Goal: Transaction & Acquisition: Purchase product/service

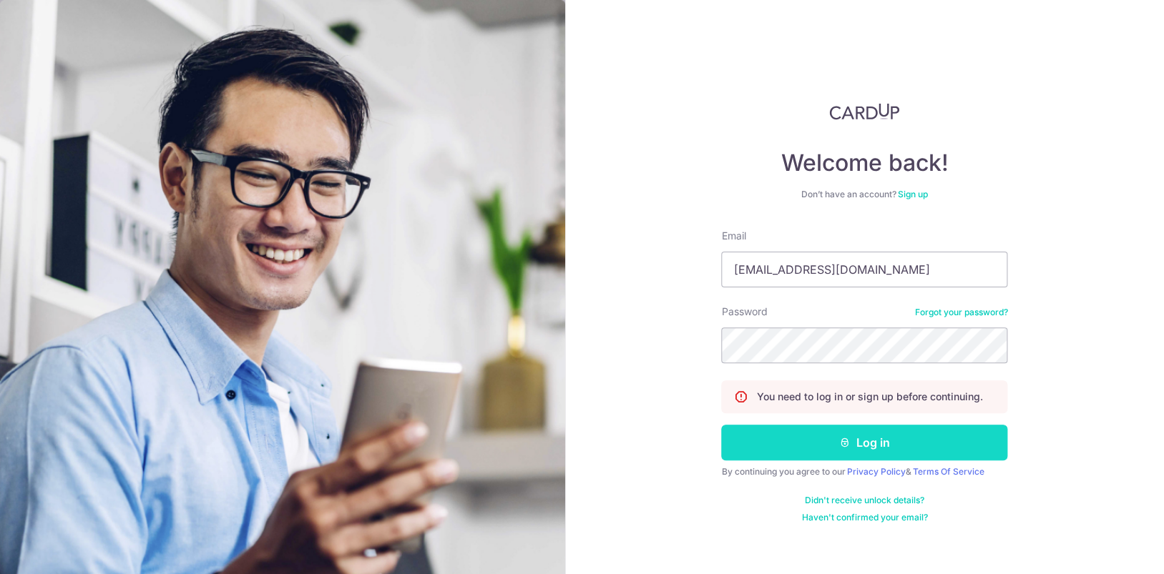
click at [783, 448] on button "Log in" at bounding box center [864, 443] width 286 height 36
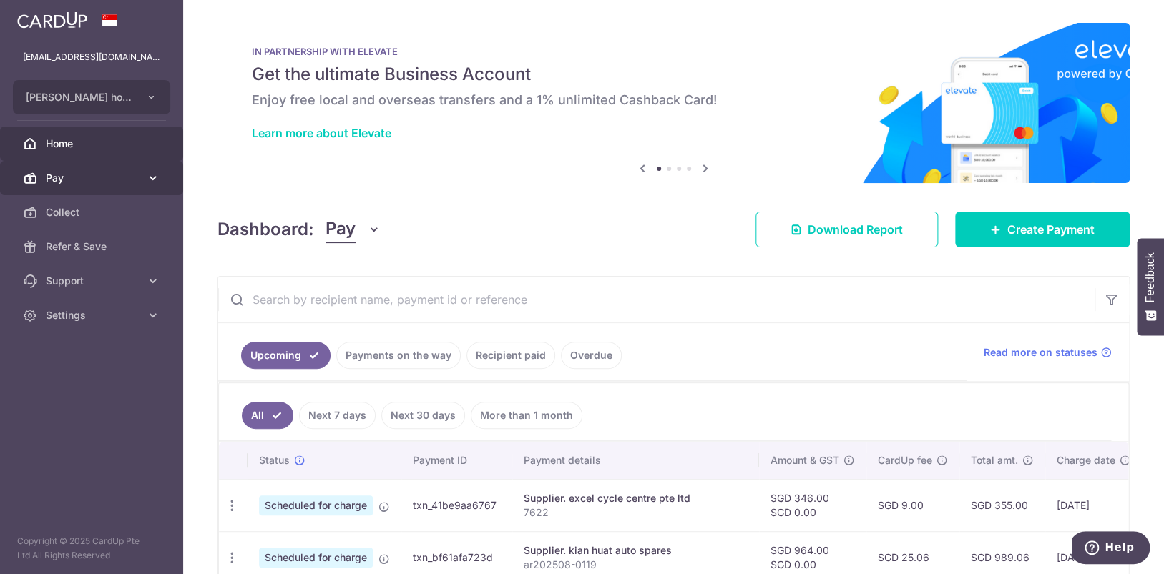
click at [100, 172] on span "Pay" at bounding box center [93, 178] width 94 height 14
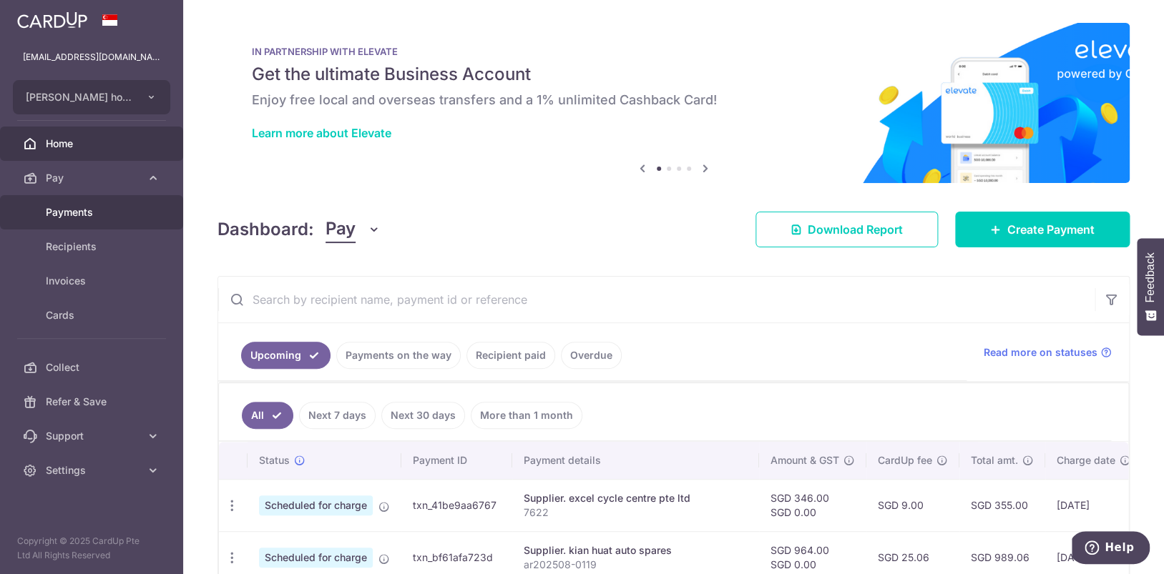
click at [85, 212] on span "Payments" at bounding box center [93, 212] width 94 height 14
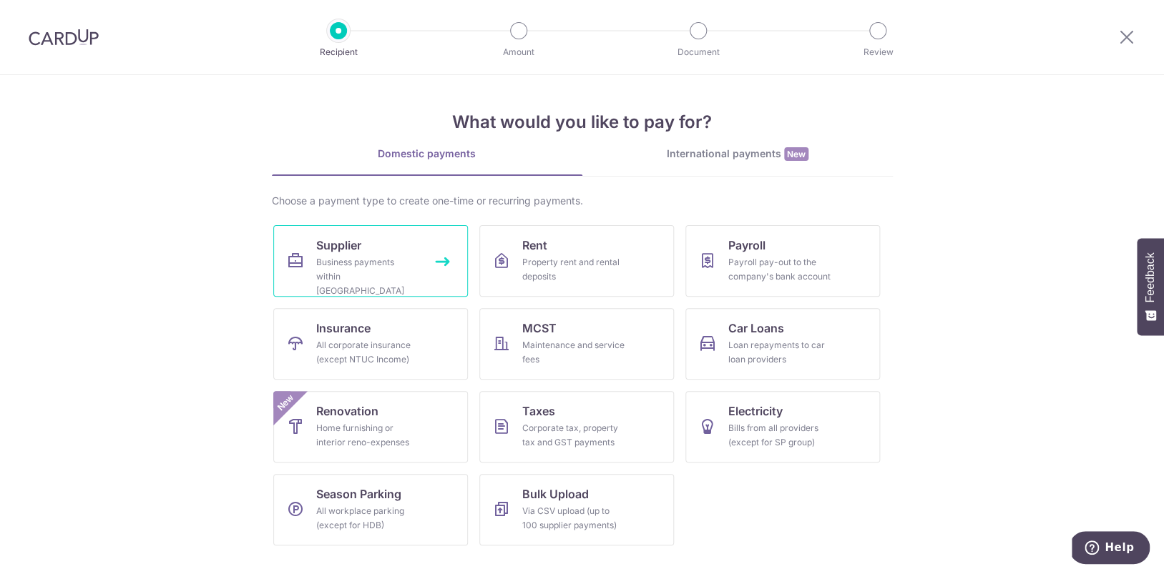
click at [346, 268] on div "Business payments within [GEOGRAPHIC_DATA]" at bounding box center [367, 276] width 103 height 43
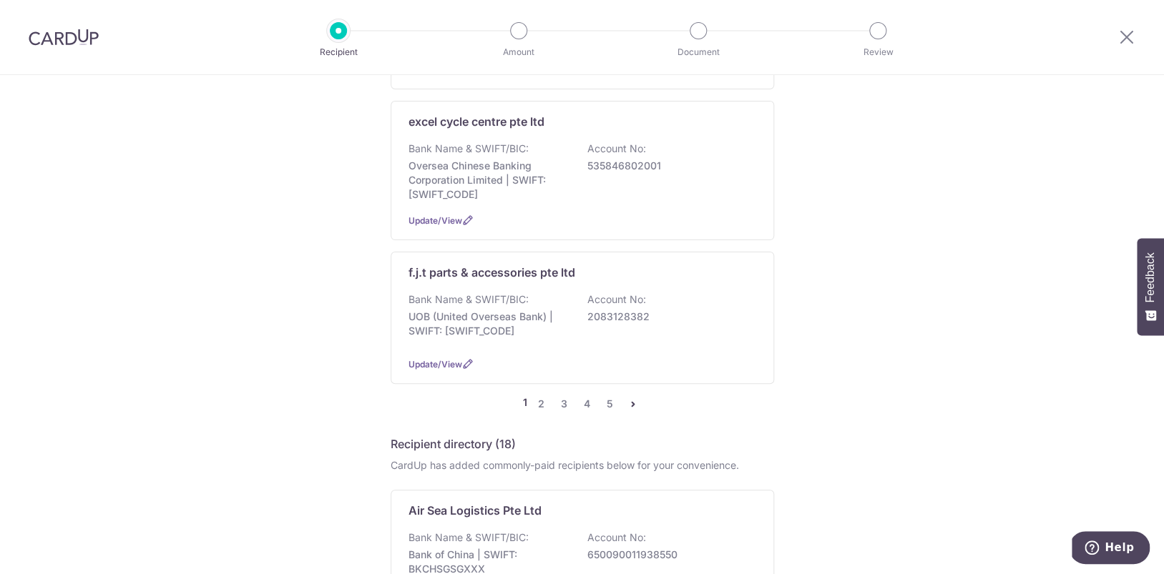
scroll to position [1388, 0]
click at [631, 408] on icon "pager" at bounding box center [632, 402] width 11 height 11
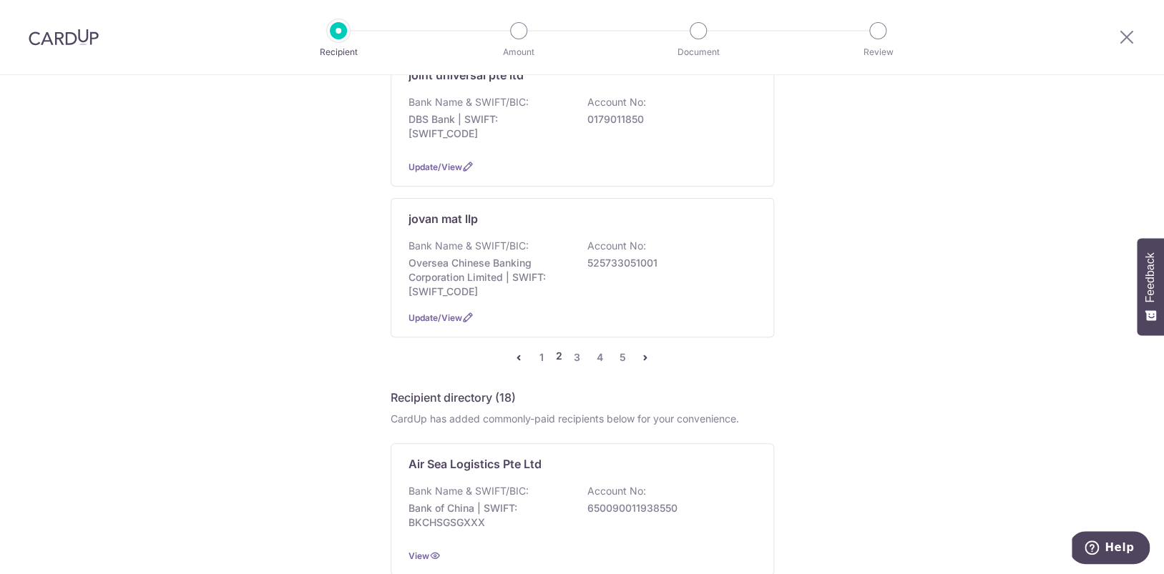
scroll to position [1457, 0]
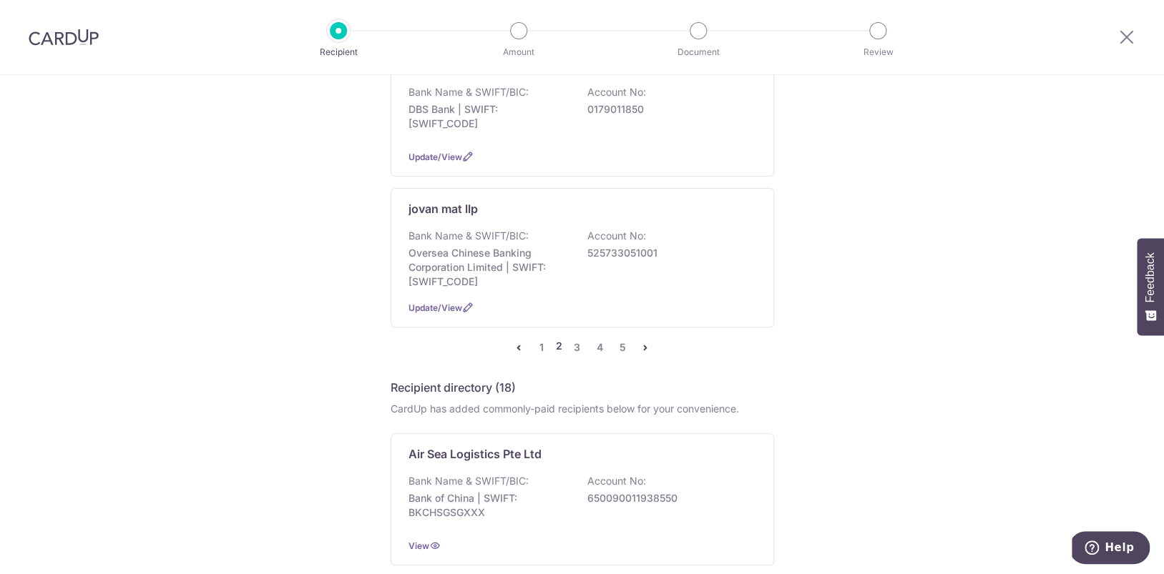
click at [644, 353] on icon "pager" at bounding box center [644, 347] width 11 height 11
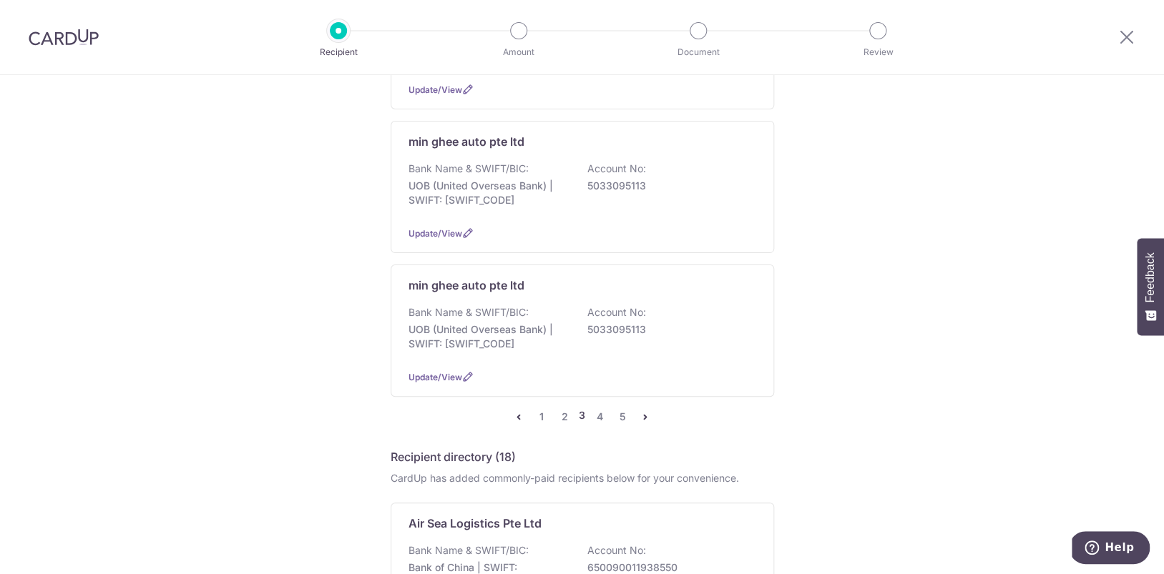
scroll to position [1364, 0]
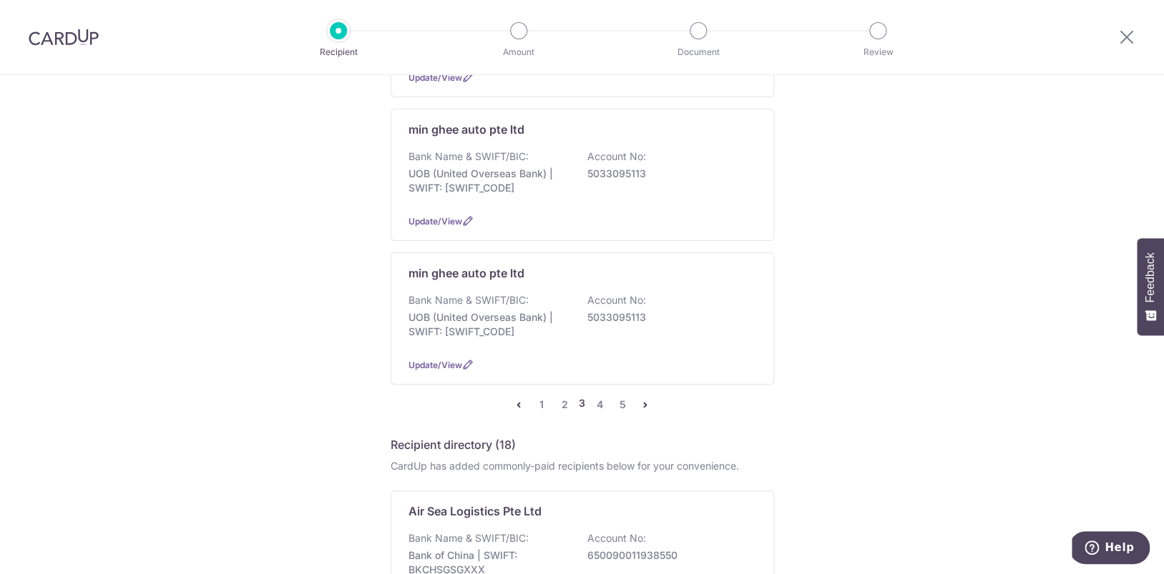
click at [647, 411] on icon "pager" at bounding box center [644, 404] width 11 height 11
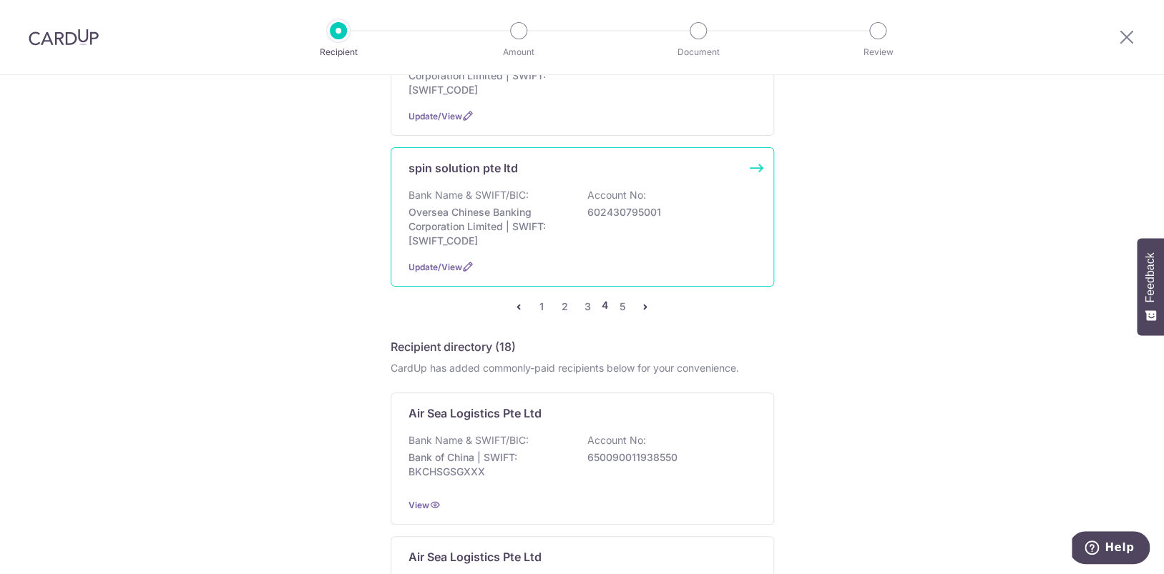
scroll to position [1493, 0]
click at [644, 310] on icon "pager" at bounding box center [644, 304] width 11 height 11
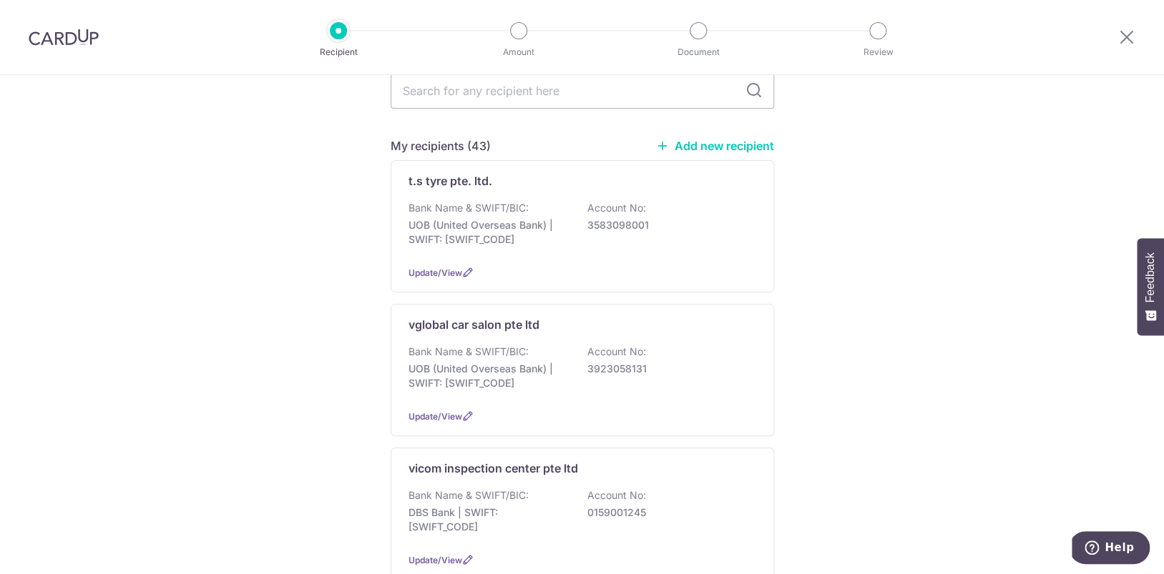
scroll to position [270, 0]
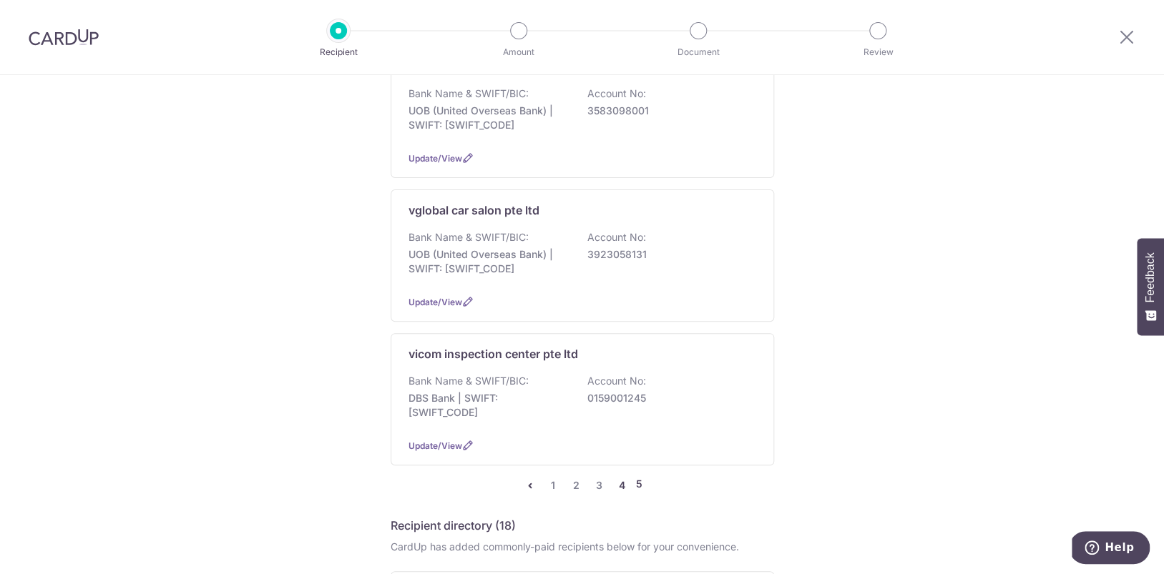
click at [624, 494] on link "4" at bounding box center [621, 485] width 17 height 17
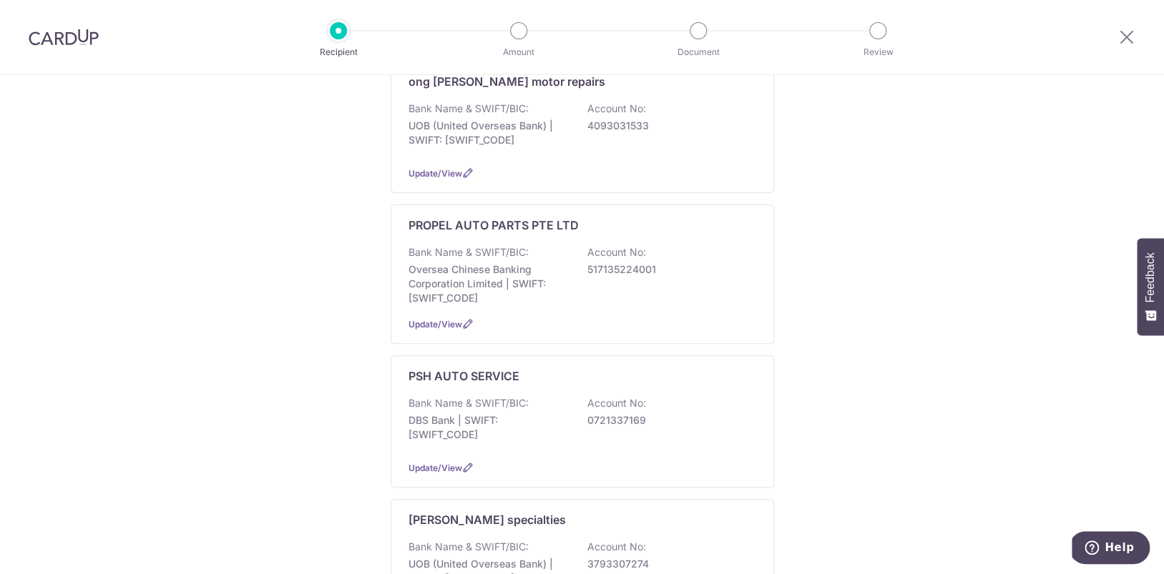
scroll to position [408, 0]
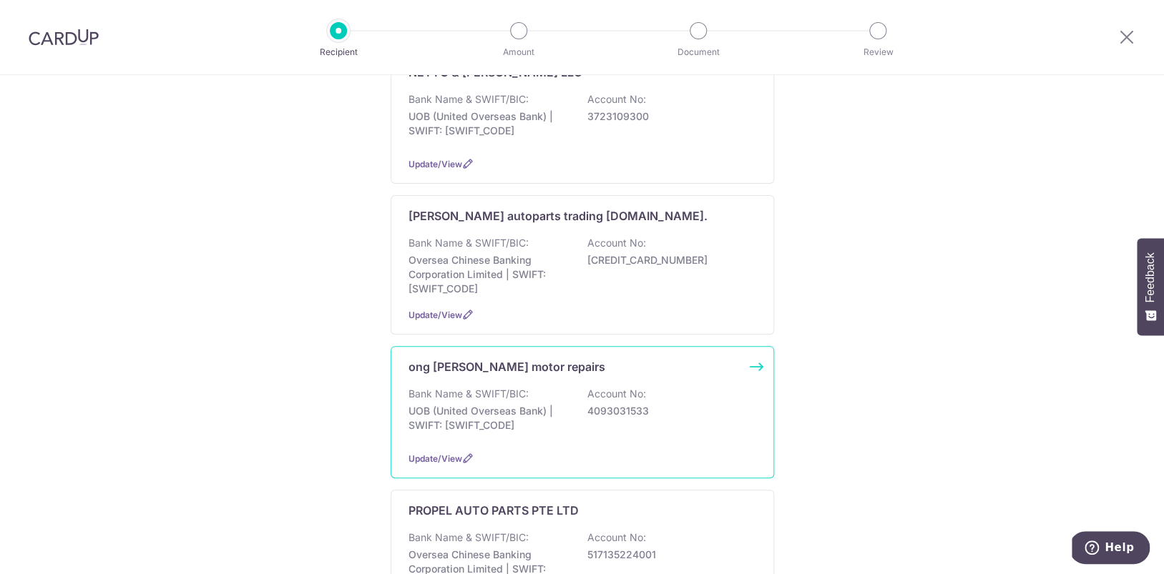
click at [479, 376] on p "ong [PERSON_NAME] motor repairs" at bounding box center [506, 366] width 197 height 17
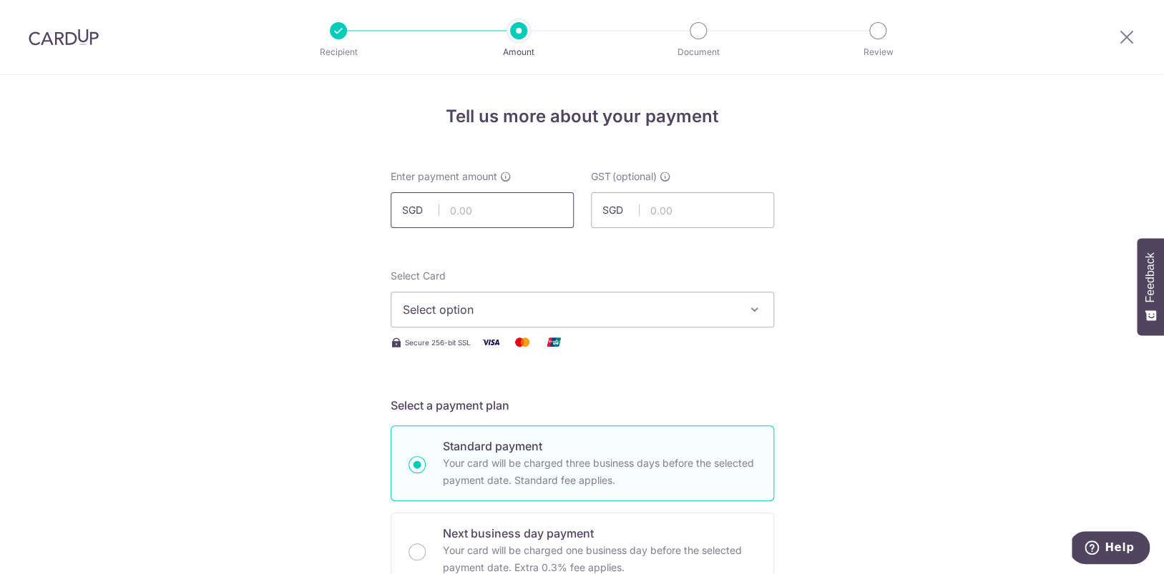
click at [491, 212] on input "text" at bounding box center [482, 210] width 183 height 36
type input "500.00"
click at [498, 305] on span "Select option" at bounding box center [569, 309] width 333 height 17
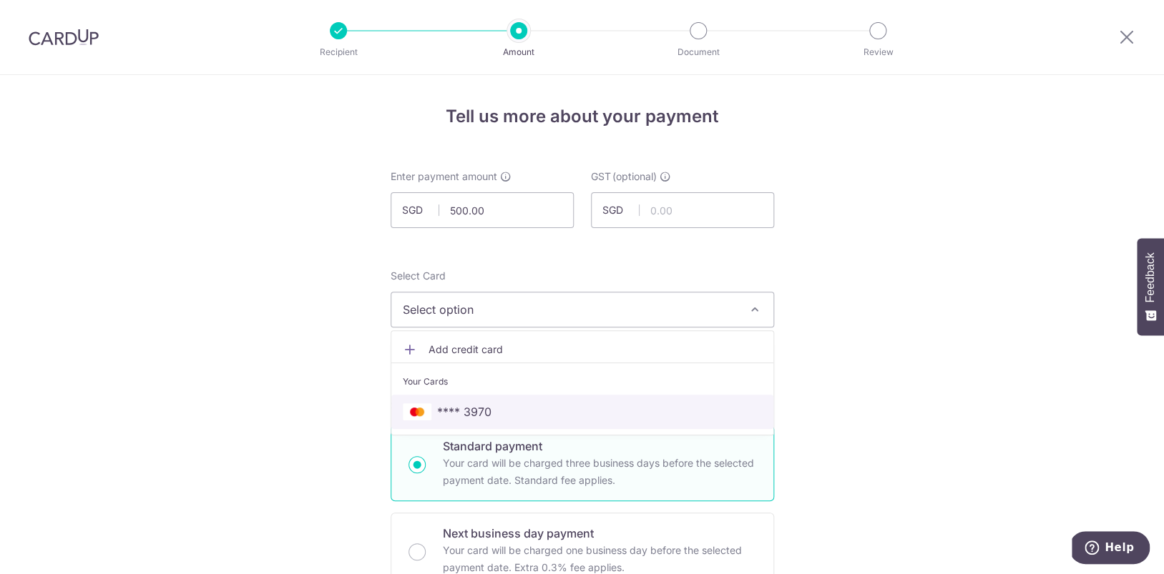
click at [471, 418] on span "**** 3970" at bounding box center [464, 411] width 54 height 17
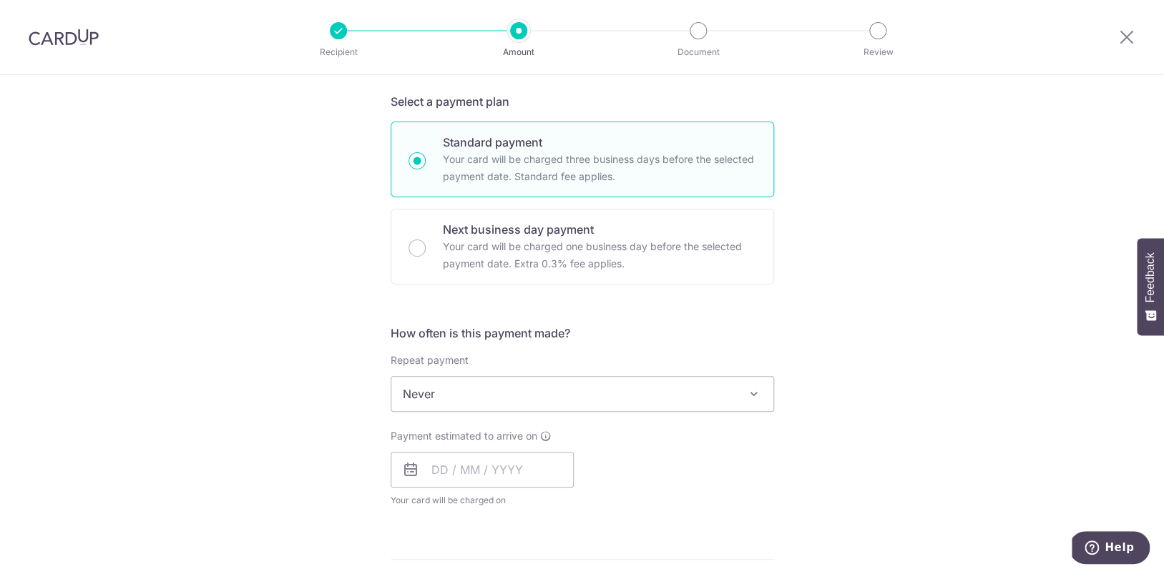
scroll to position [544, 0]
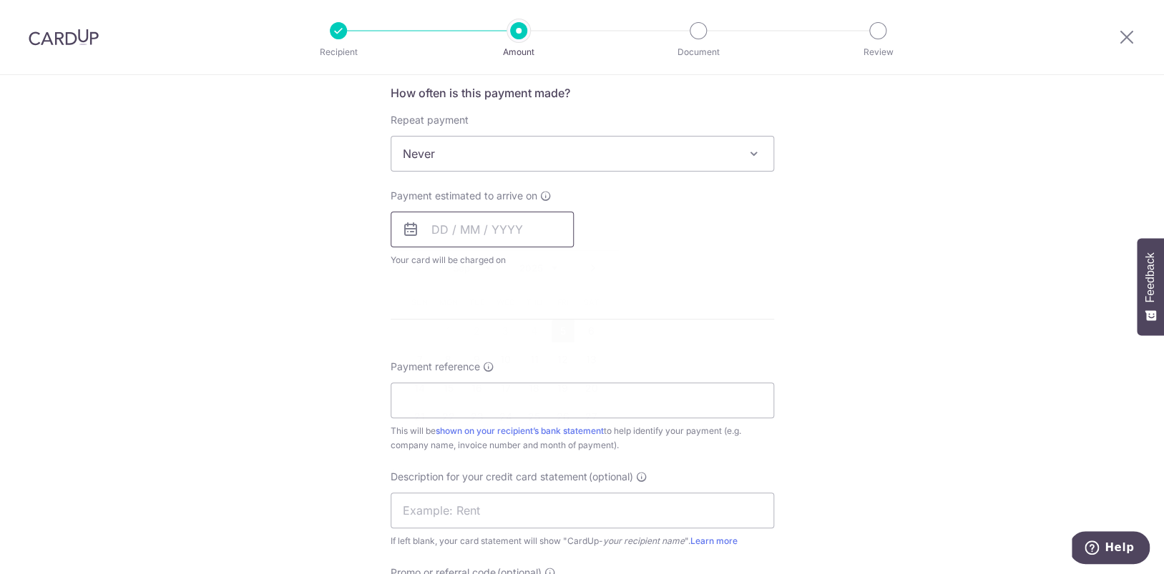
click at [468, 227] on input "text" at bounding box center [482, 230] width 183 height 36
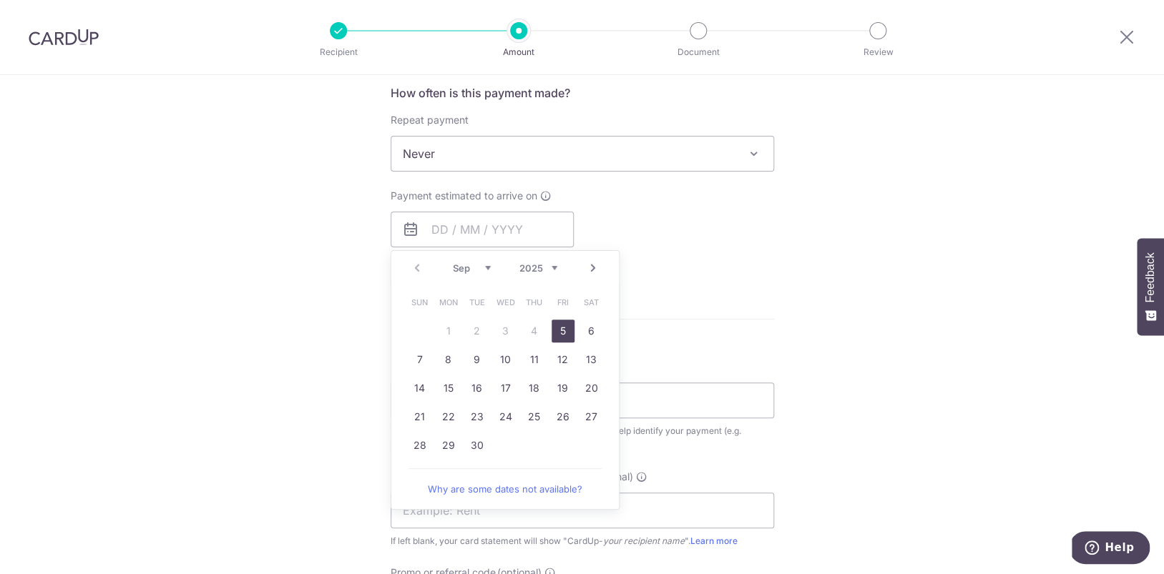
click at [569, 325] on link "5" at bounding box center [562, 331] width 23 height 23
type input "05/09/2025"
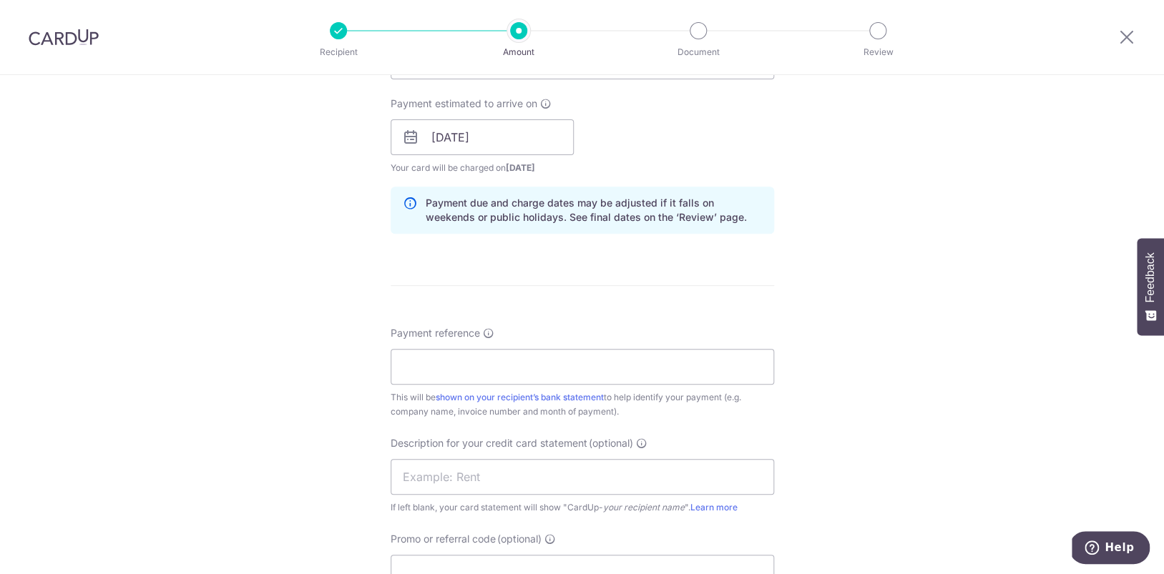
scroll to position [854, 0]
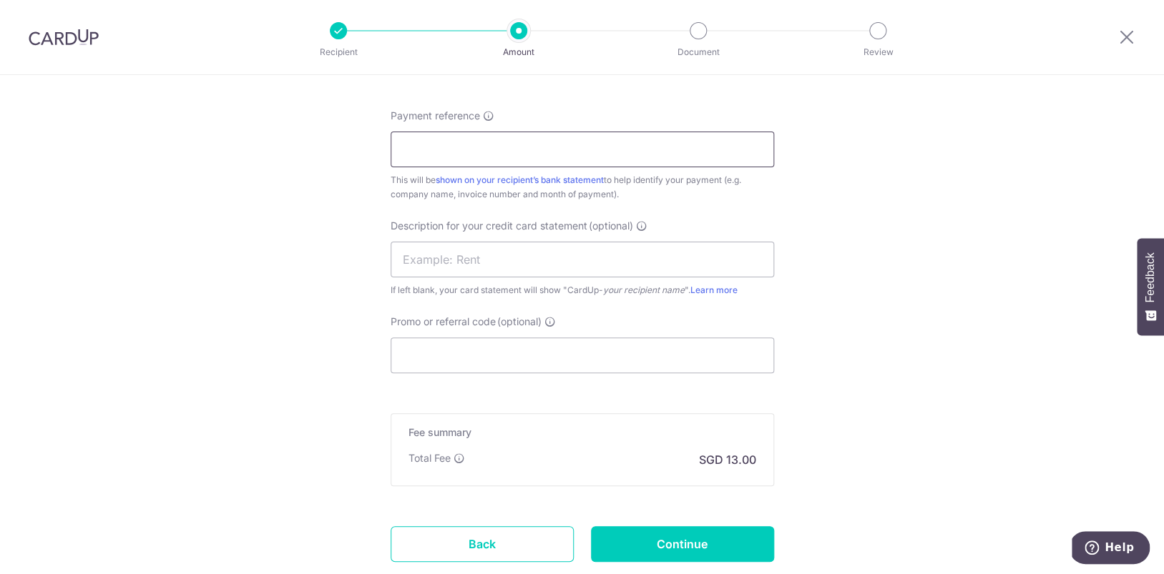
click at [517, 142] on input "Payment reference" at bounding box center [582, 150] width 383 height 36
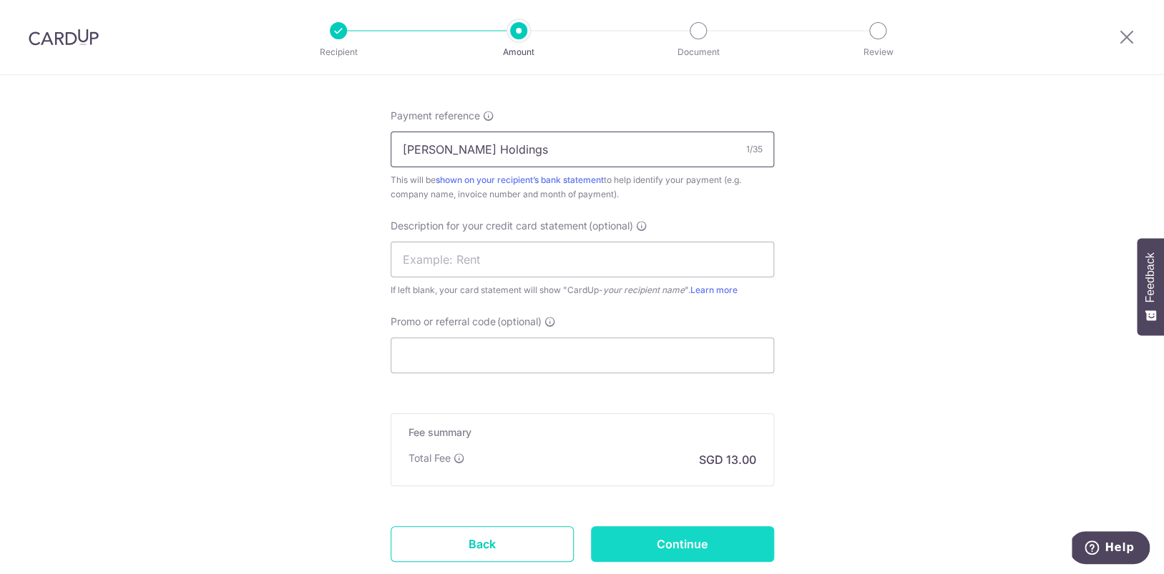
type input "Stark Holdings"
click at [659, 541] on input "Continue" at bounding box center [682, 544] width 183 height 36
type input "Create Schedule"
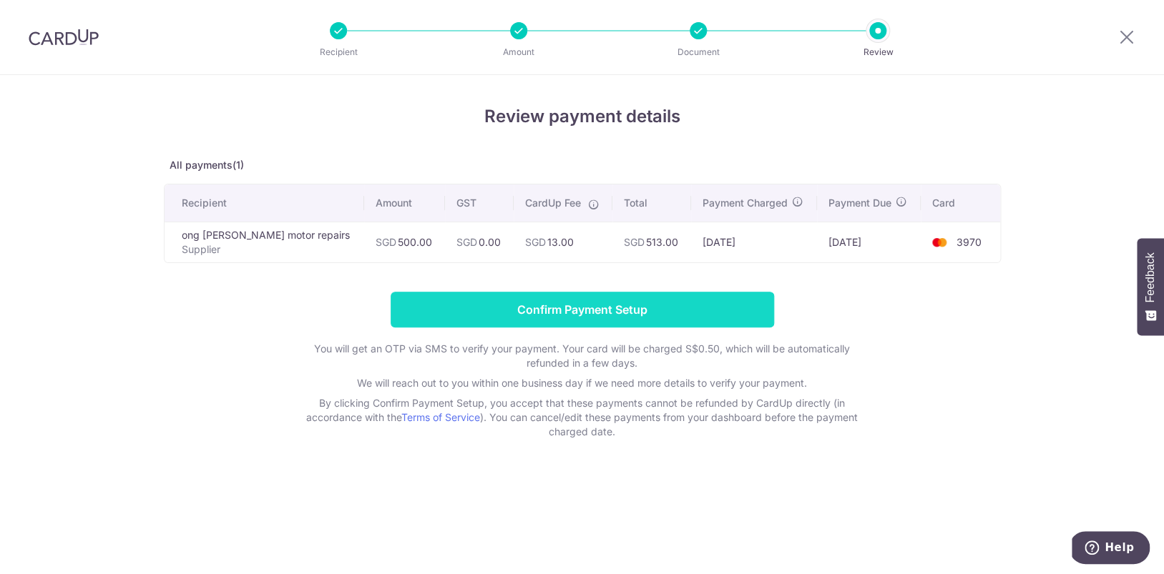
click at [582, 315] on input "Confirm Payment Setup" at bounding box center [582, 310] width 383 height 36
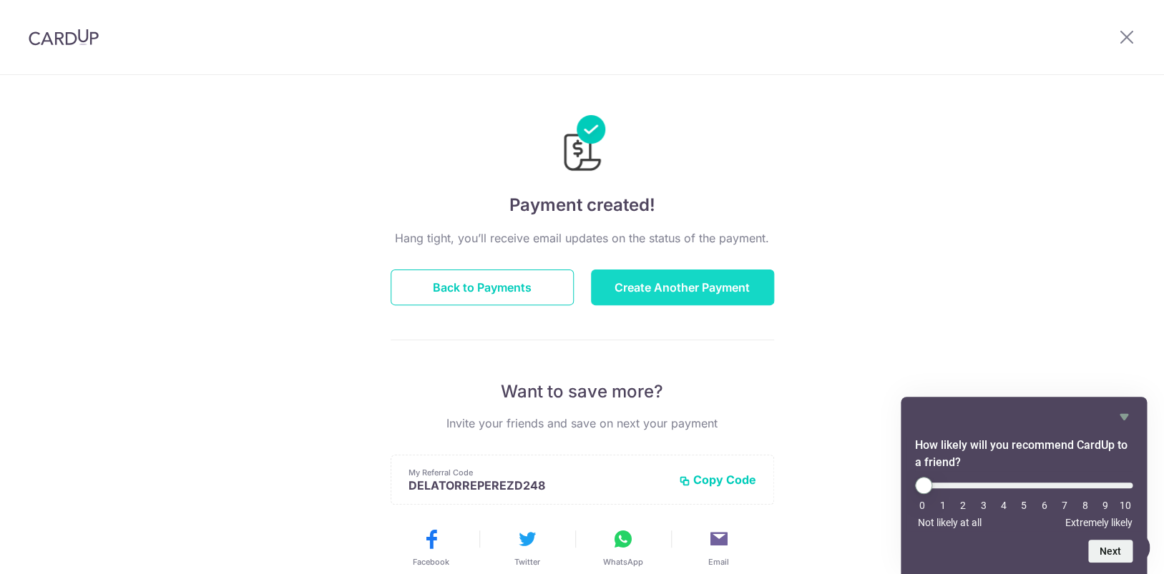
click at [669, 294] on button "Create Another Payment" at bounding box center [682, 288] width 183 height 36
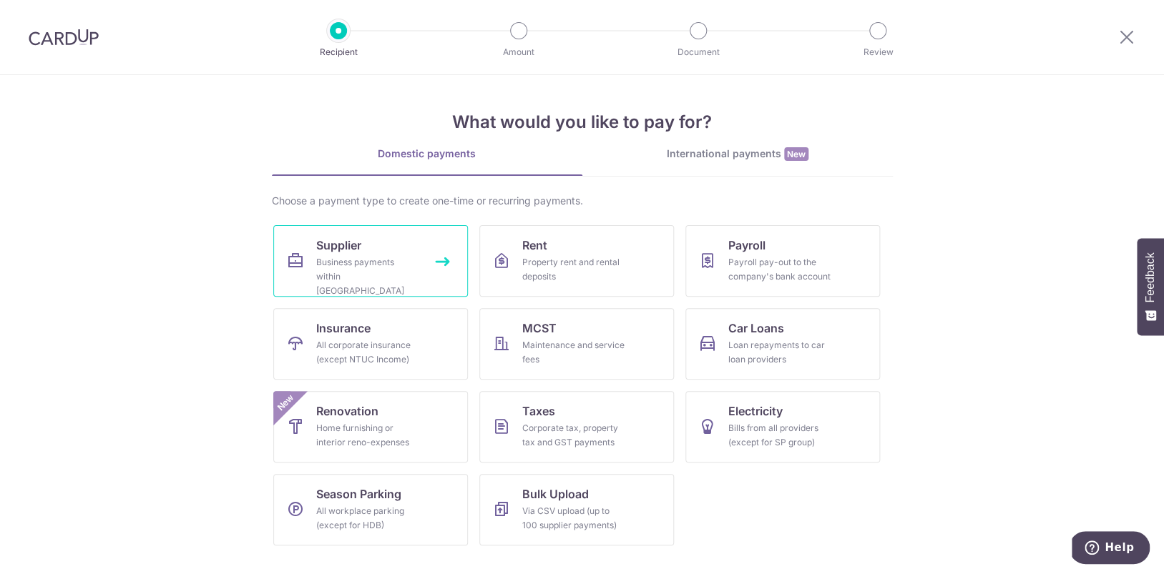
click at [355, 253] on span "Supplier" at bounding box center [338, 245] width 45 height 17
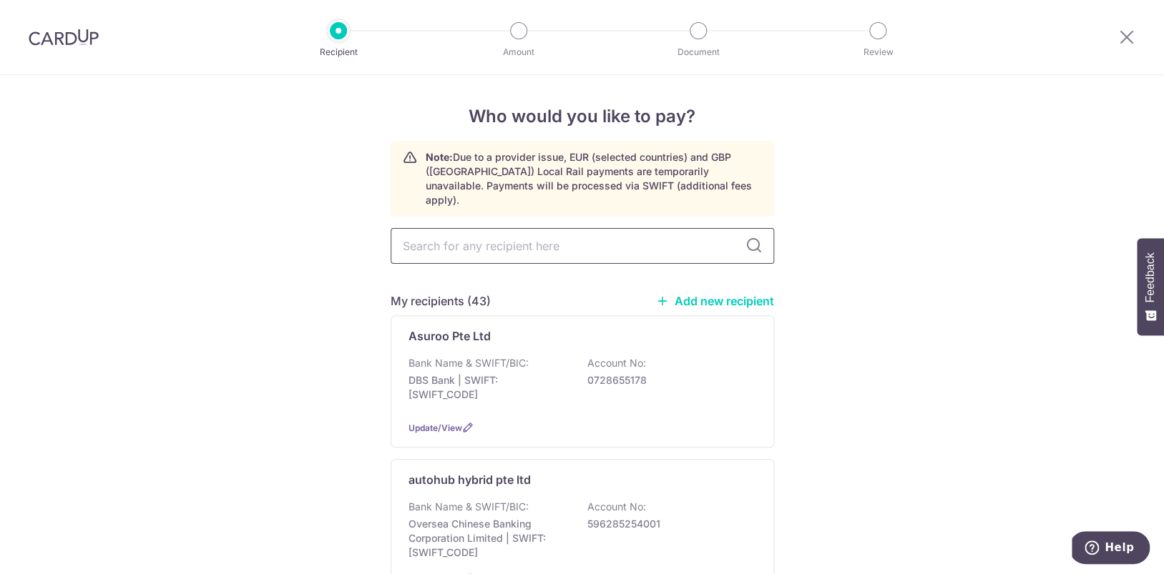
click at [567, 228] on input "text" at bounding box center [582, 246] width 383 height 36
type input "ong"
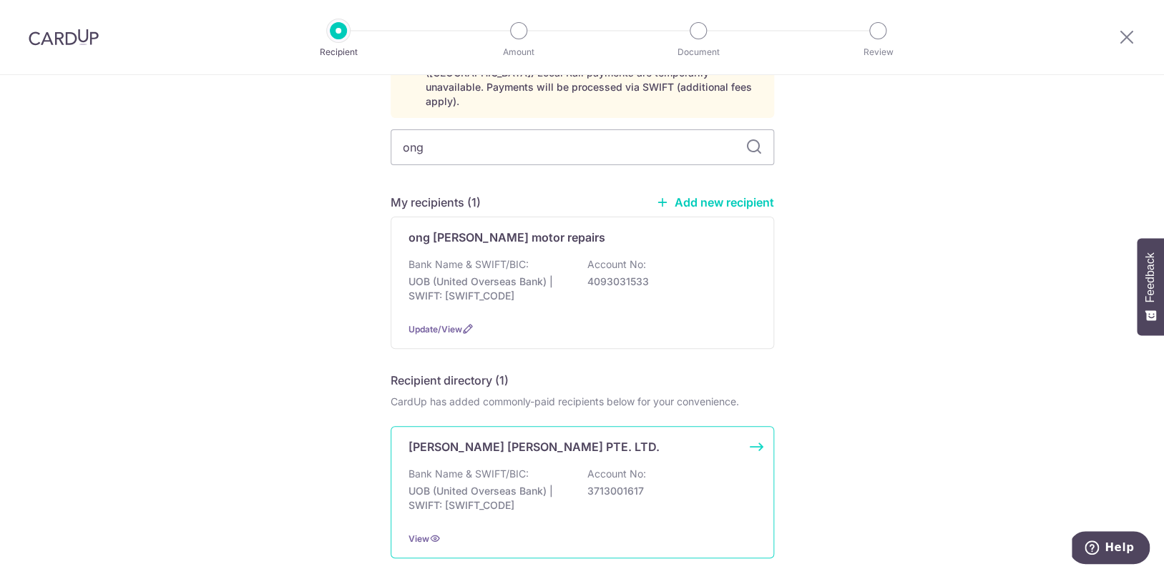
scroll to position [167, 0]
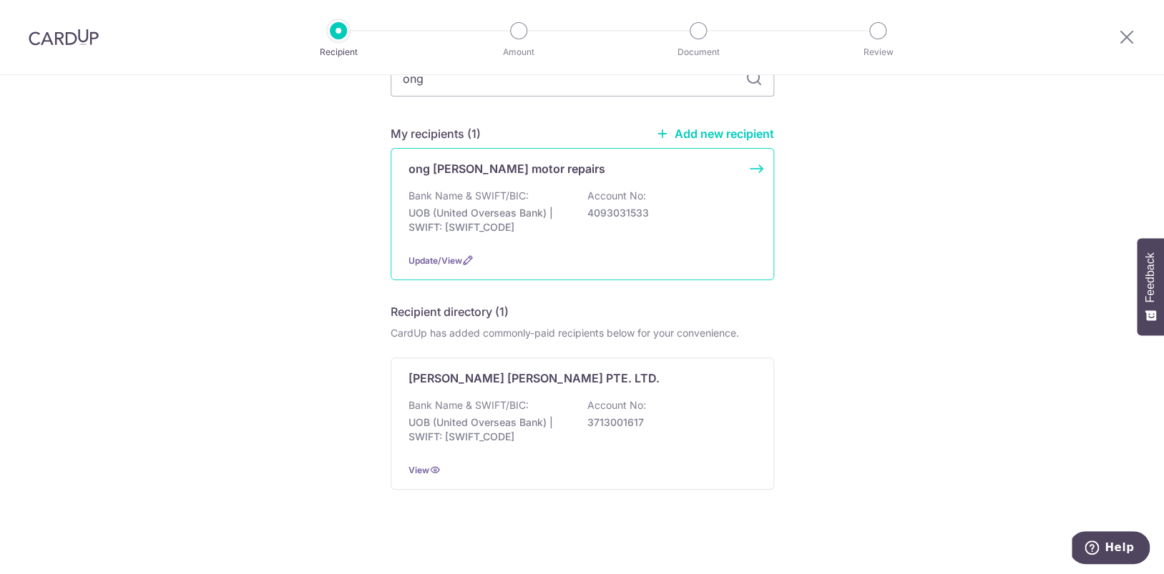
click at [501, 160] on p "ong [PERSON_NAME] motor repairs" at bounding box center [506, 168] width 197 height 17
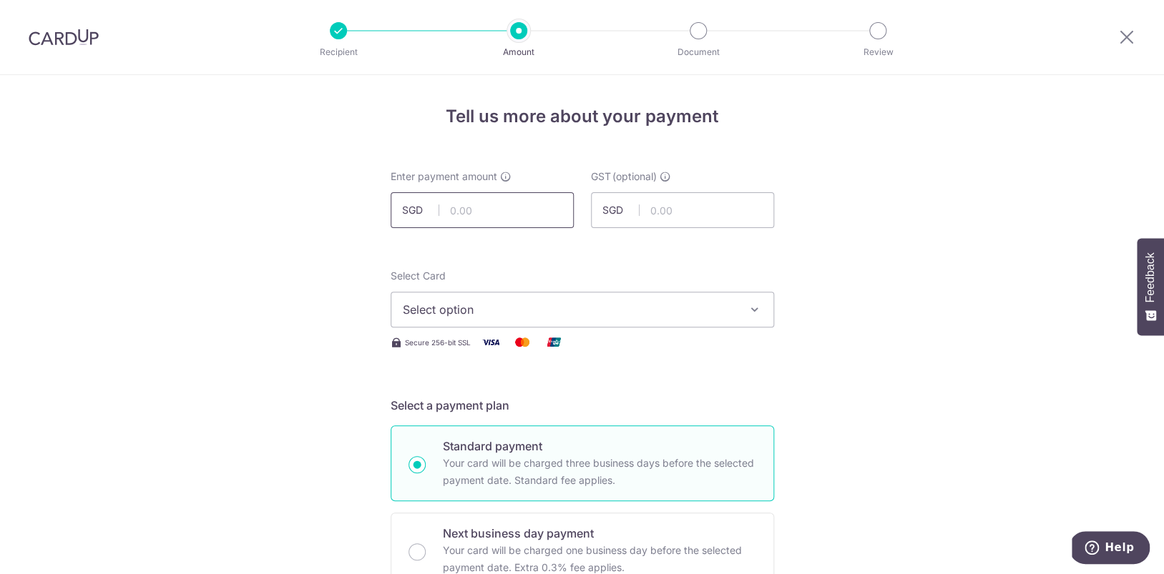
click at [502, 207] on input "text" at bounding box center [482, 210] width 183 height 36
type input "500.00"
click at [474, 315] on span "Select option" at bounding box center [569, 309] width 333 height 17
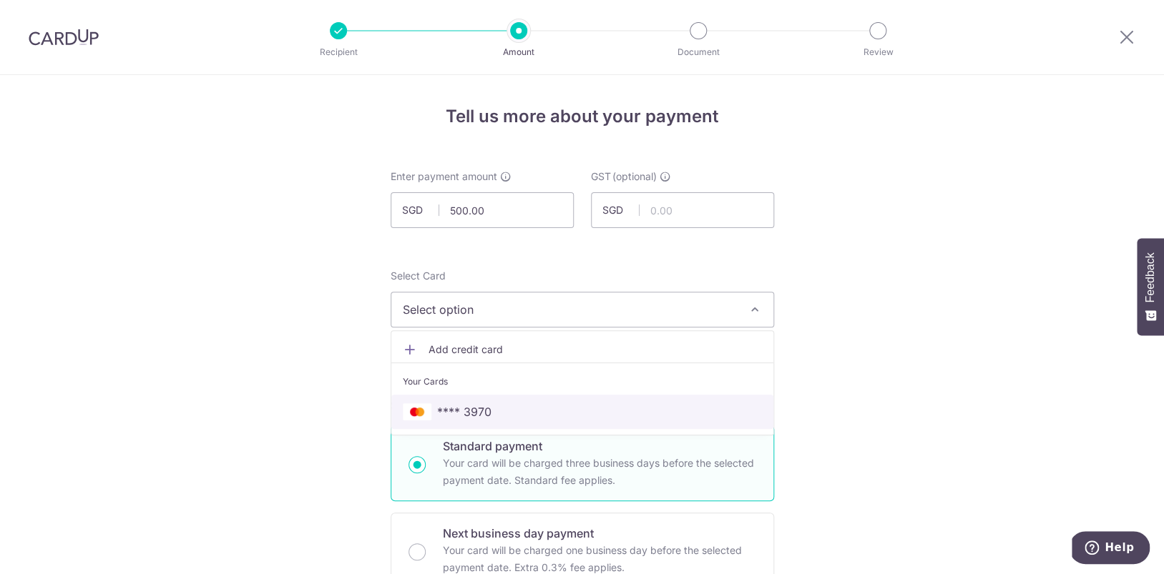
click at [500, 412] on span "**** 3970" at bounding box center [582, 411] width 359 height 17
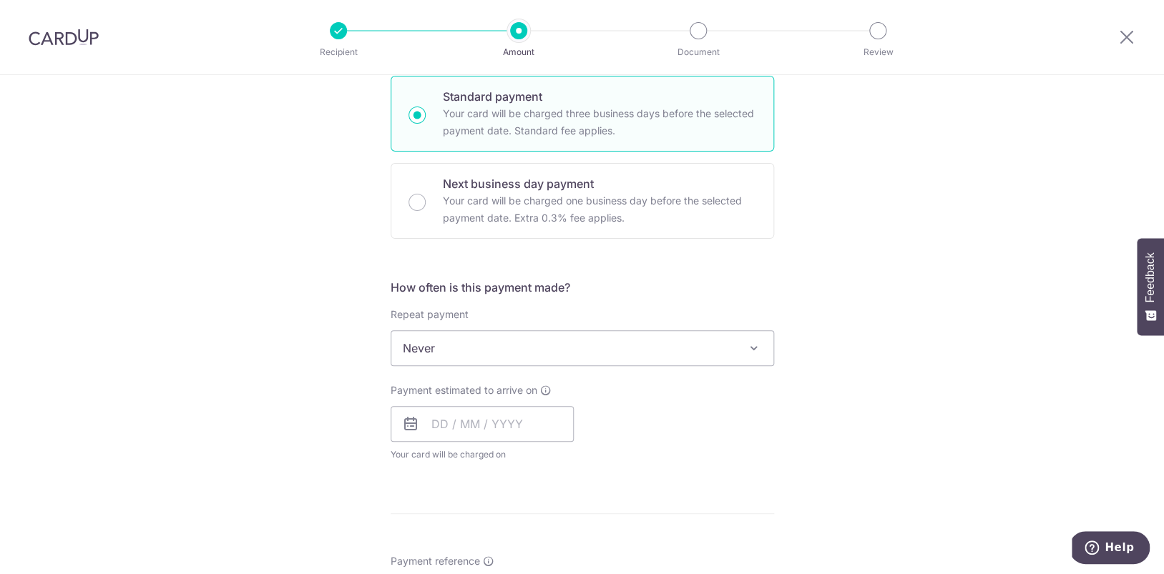
scroll to position [451, 0]
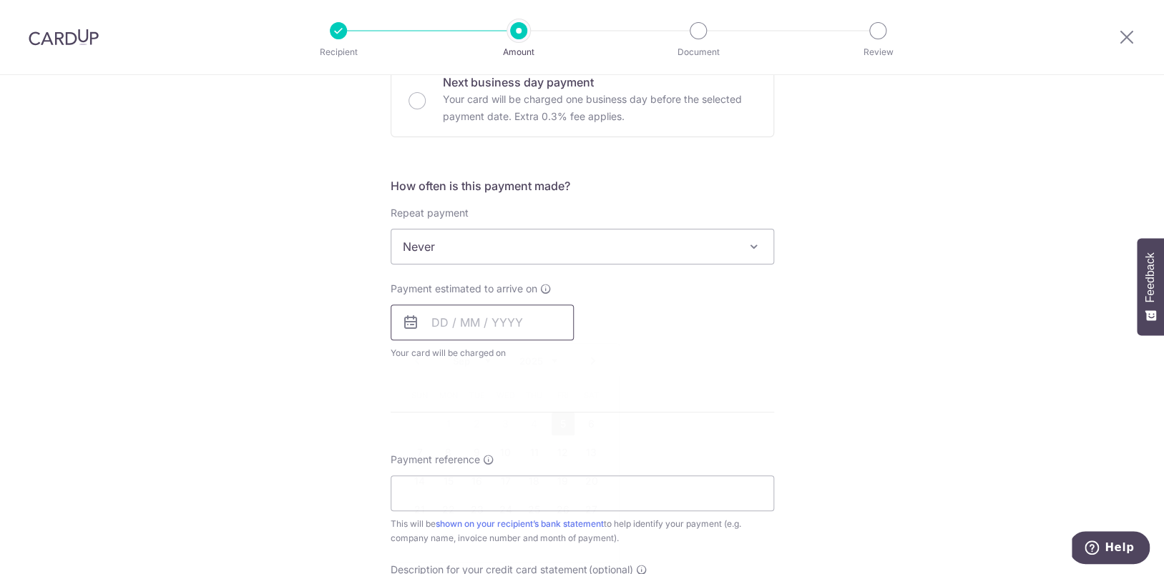
click at [486, 321] on input "text" at bounding box center [482, 323] width 183 height 36
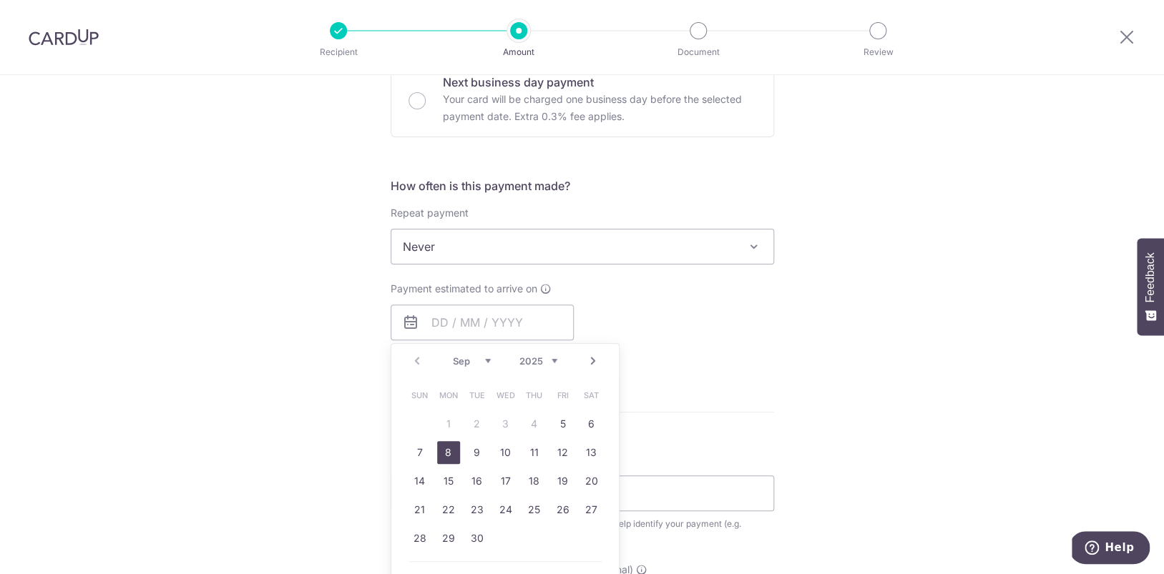
click at [456, 448] on link "8" at bounding box center [448, 452] width 23 height 23
type input "08/09/2025"
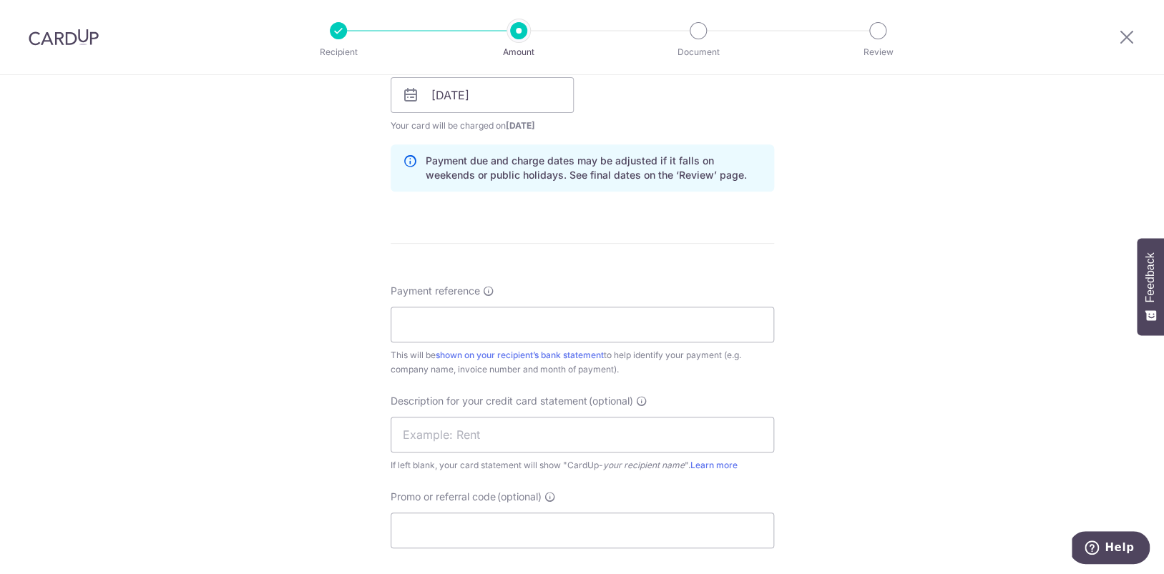
scroll to position [685, 0]
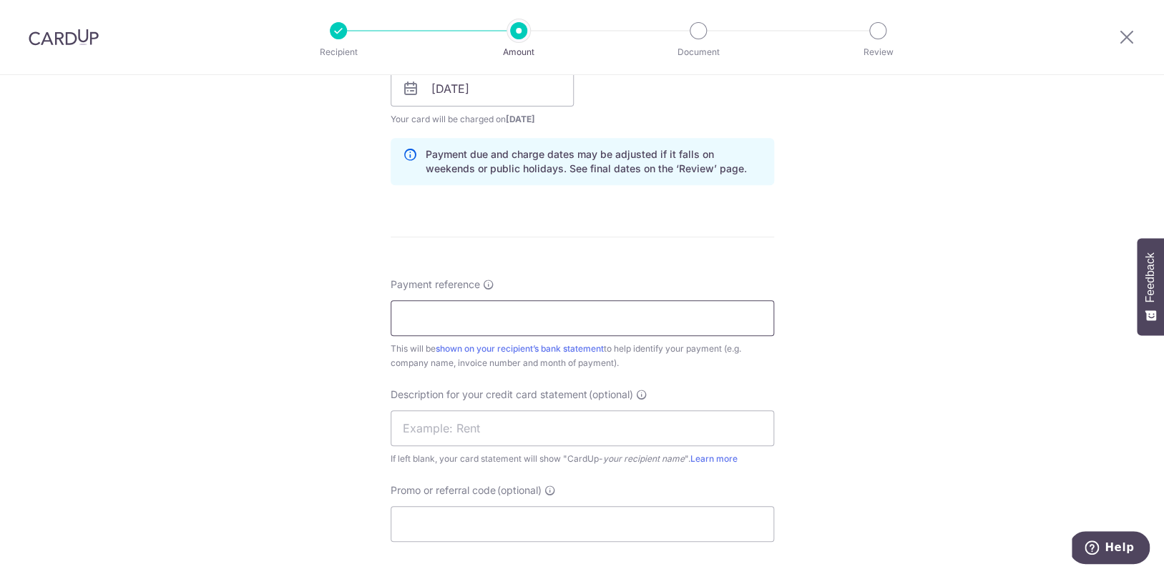
click at [453, 328] on input "Payment reference" at bounding box center [582, 318] width 383 height 36
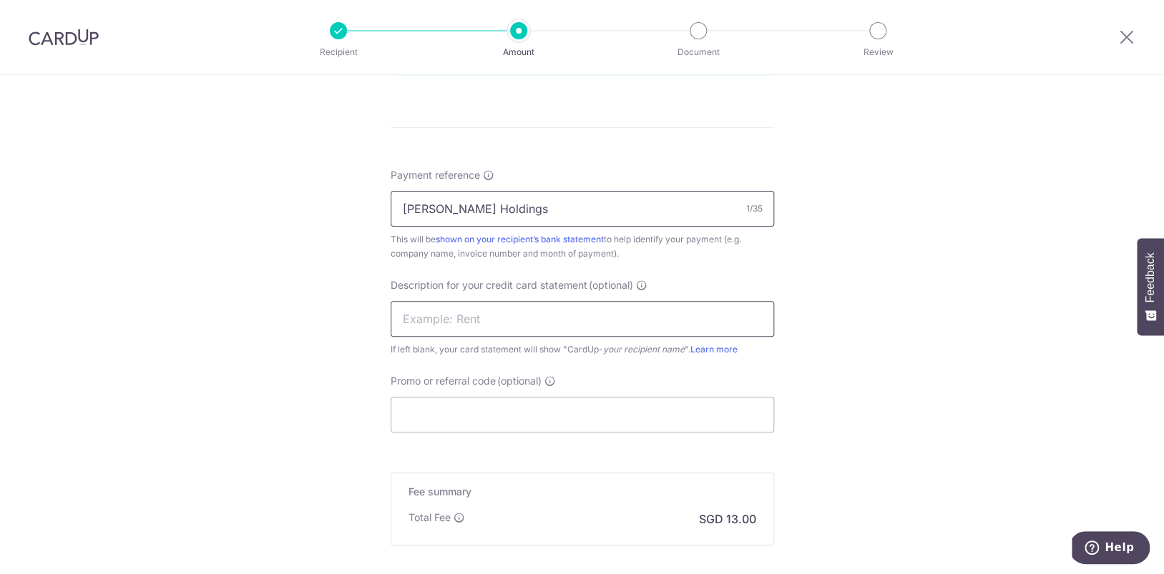
scroll to position [949, 0]
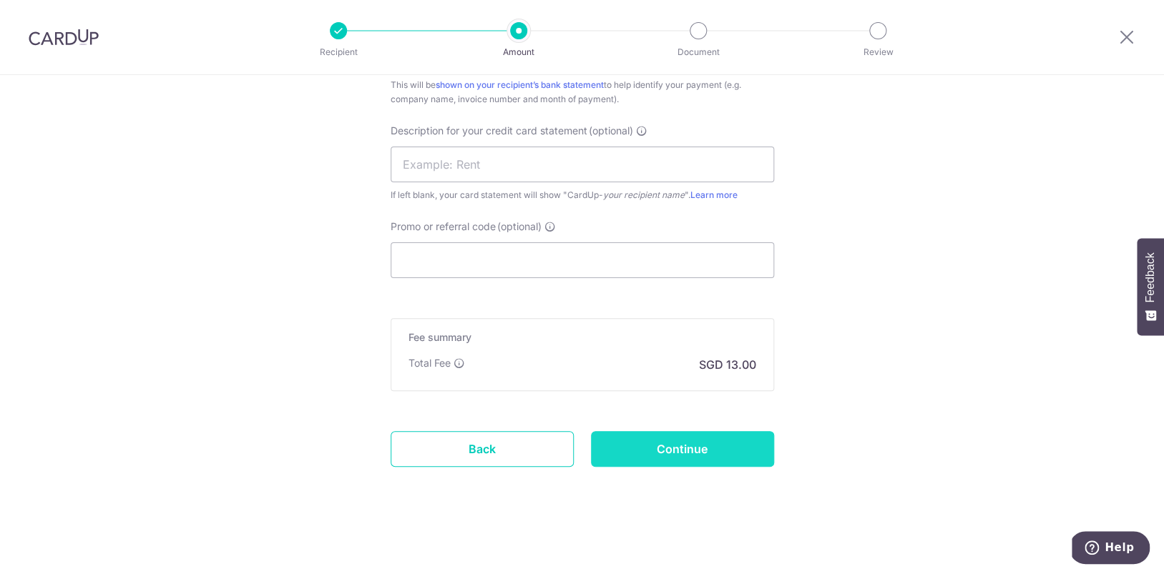
type input "Stark Holdings"
click at [617, 448] on input "Continue" at bounding box center [682, 449] width 183 height 36
type input "Create Schedule"
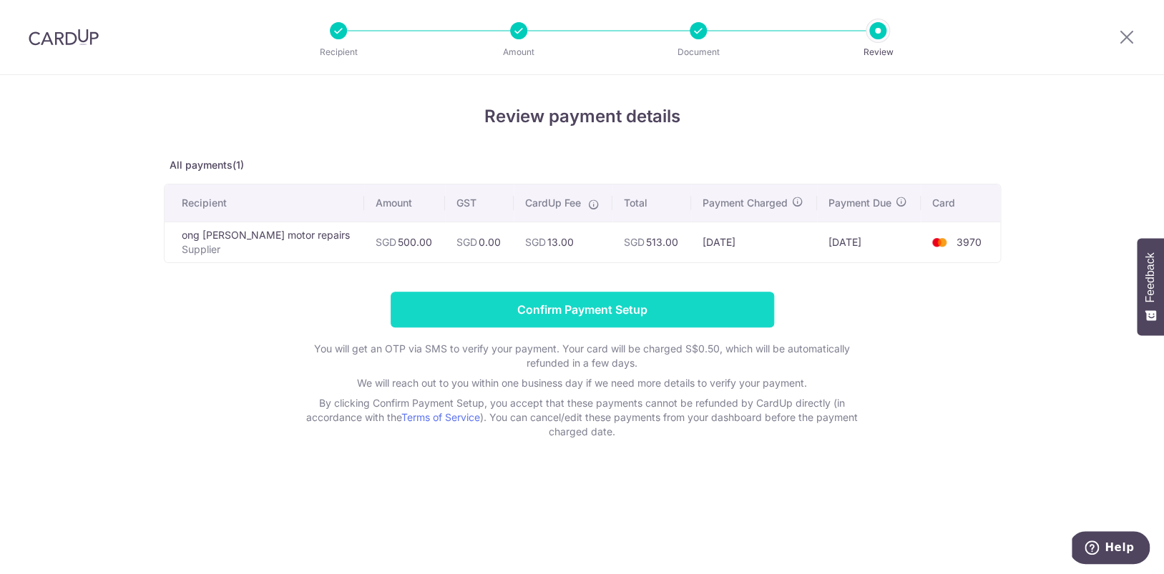
click at [657, 320] on input "Confirm Payment Setup" at bounding box center [582, 310] width 383 height 36
